Goal: Information Seeking & Learning: Check status

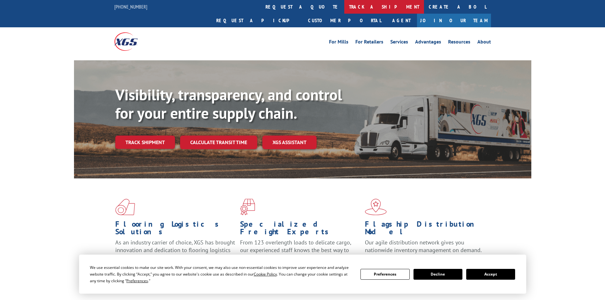
click at [344, 9] on link "track a shipment" at bounding box center [384, 7] width 80 height 14
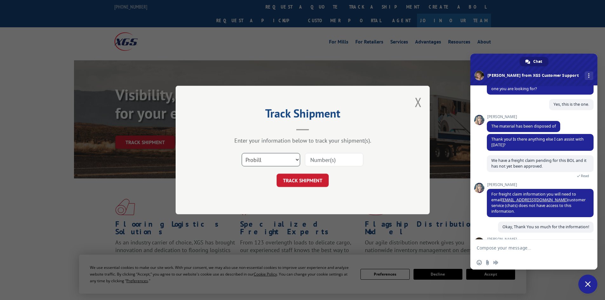
scroll to position [179, 0]
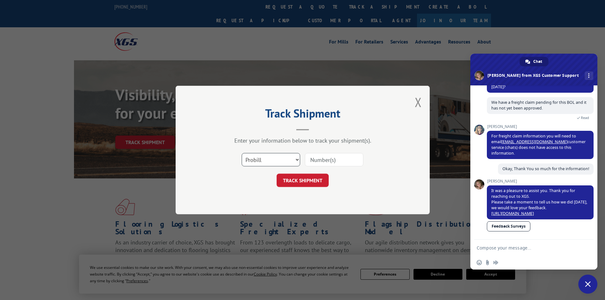
click at [252, 160] on select "Select category... Probill BOL PO" at bounding box center [271, 159] width 58 height 13
select select "bol"
click at [242, 153] on select "Select category... Probill BOL PO" at bounding box center [271, 159] width 58 height 13
click at [305, 167] on div at bounding box center [334, 159] width 58 height 15
click at [316, 161] on input at bounding box center [334, 159] width 58 height 13
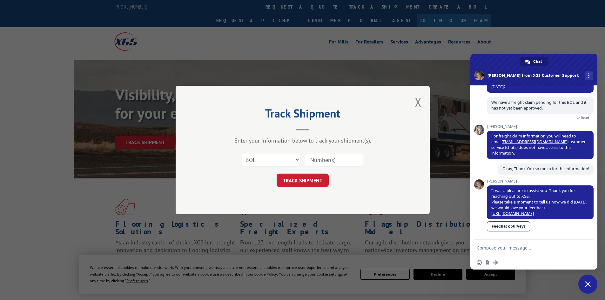
paste input "5996098"
type input "5996098"
click at [309, 180] on button "TRACK SHIPMENT" at bounding box center [303, 180] width 52 height 13
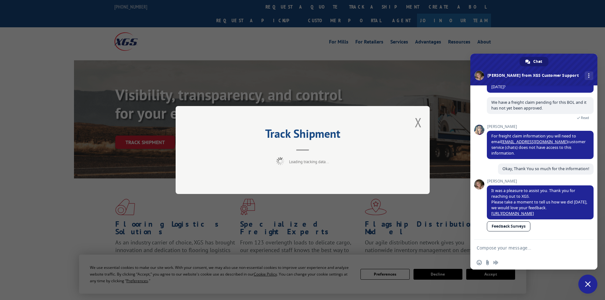
click at [590, 283] on span "Close chat" at bounding box center [588, 284] width 6 height 6
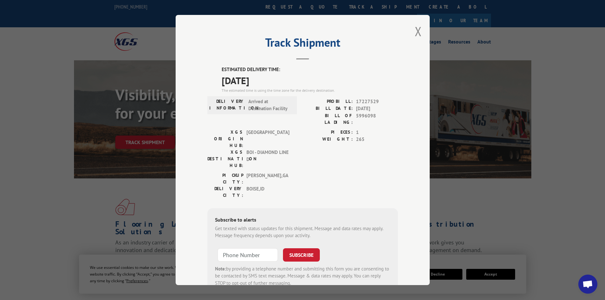
drag, startPoint x: 216, startPoint y: 70, endPoint x: 277, endPoint y: 80, distance: 62.4
click at [277, 80] on div "ESTIMATED DELIVERY TIME: [DATE] The estimated time is using the time zone for t…" at bounding box center [302, 180] width 190 height 228
copy div "ESTIMATED DELIVERY TIME: [DATE]"
